Goal: Task Accomplishment & Management: Use online tool/utility

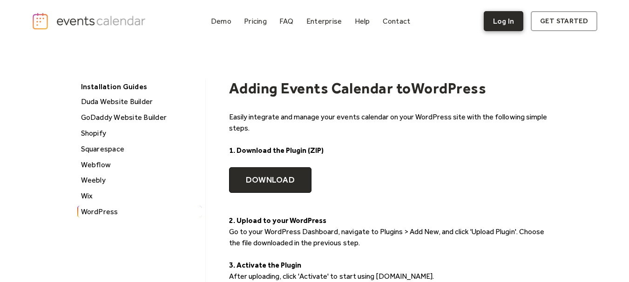
click at [503, 22] on link "Log In" at bounding box center [503, 21] width 40 height 20
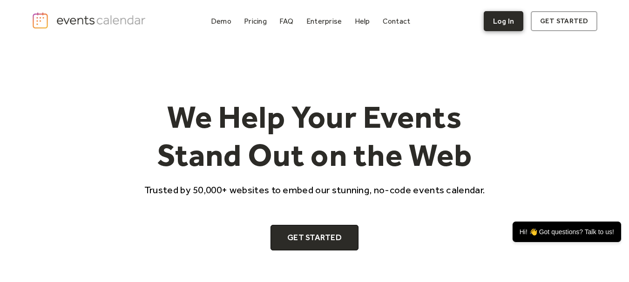
click at [498, 19] on link "Log In" at bounding box center [503, 21] width 40 height 20
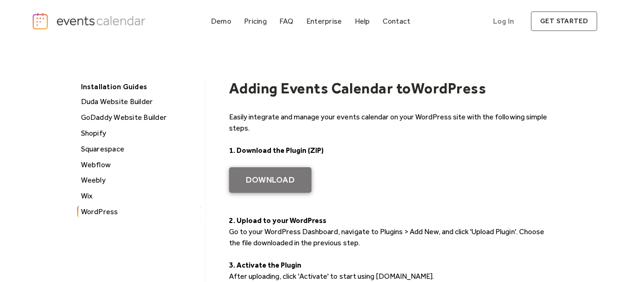
click at [268, 185] on link "Download" at bounding box center [270, 181] width 82 height 26
